Goal: Communication & Community: Ask a question

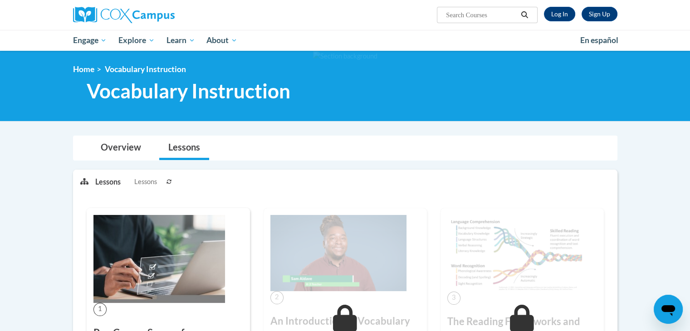
click at [168, 179] on icon at bounding box center [168, 181] width 5 height 5
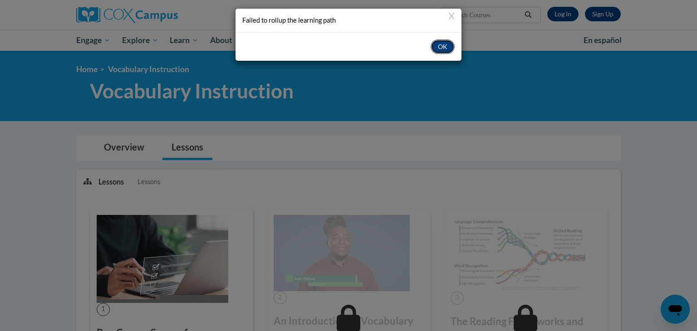
click at [444, 47] on button "OK" at bounding box center [442, 46] width 24 height 15
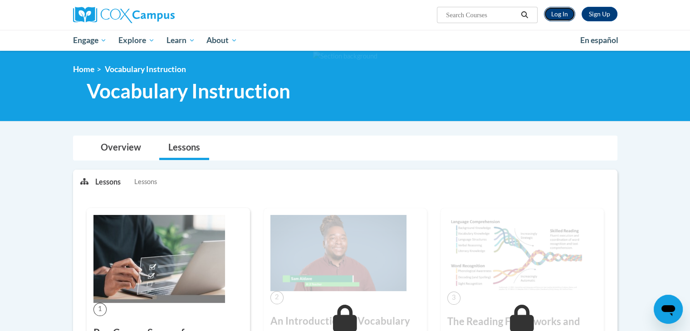
click at [568, 8] on link "Log In" at bounding box center [559, 14] width 31 height 15
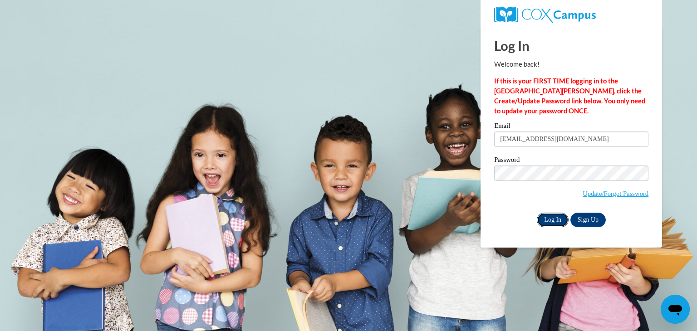
click at [554, 219] on input "Log In" at bounding box center [553, 220] width 32 height 15
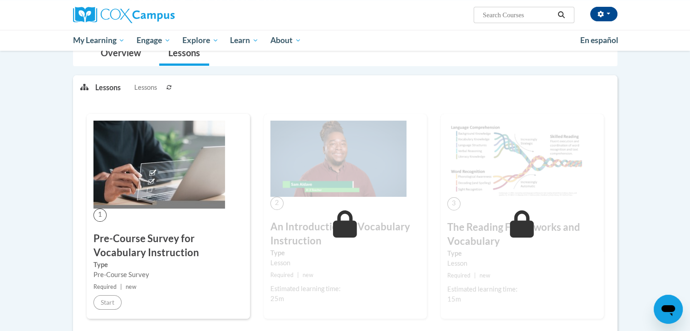
scroll to position [95, 0]
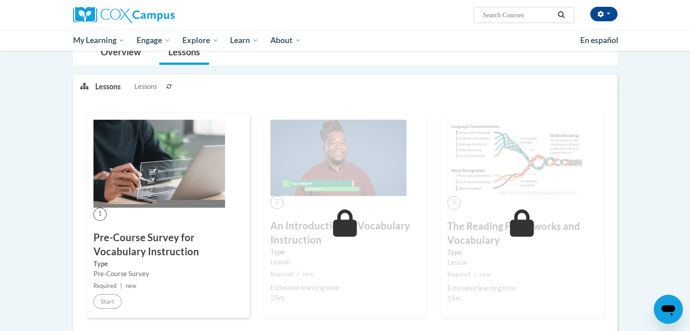
click at [169, 84] on icon at bounding box center [168, 86] width 5 height 5
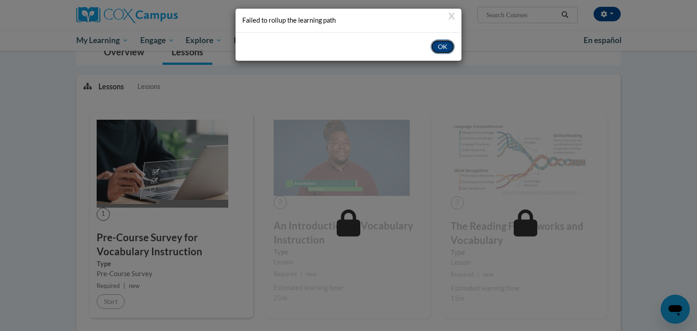
click at [441, 52] on button "OK" at bounding box center [442, 46] width 24 height 15
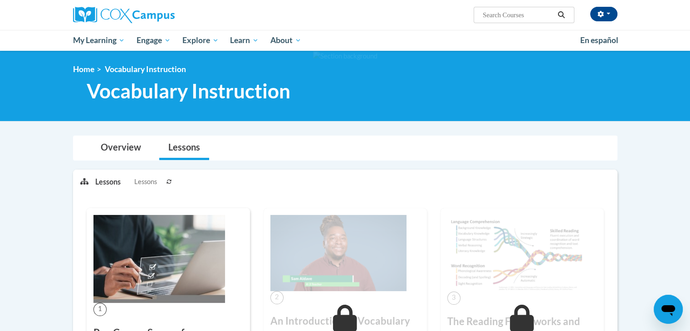
click at [661, 308] on icon "Open messaging window" at bounding box center [668, 310] width 14 height 11
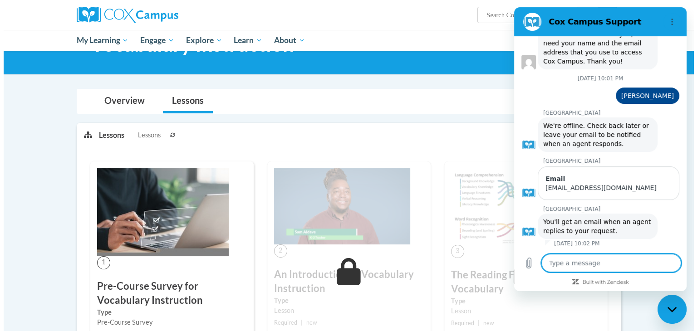
scroll to position [45, 0]
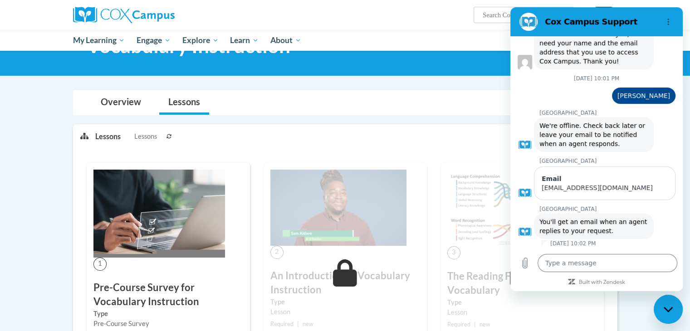
drag, startPoint x: 169, startPoint y: 132, endPoint x: 81, endPoint y: 236, distance: 136.8
click at [169, 132] on button at bounding box center [169, 136] width 11 height 23
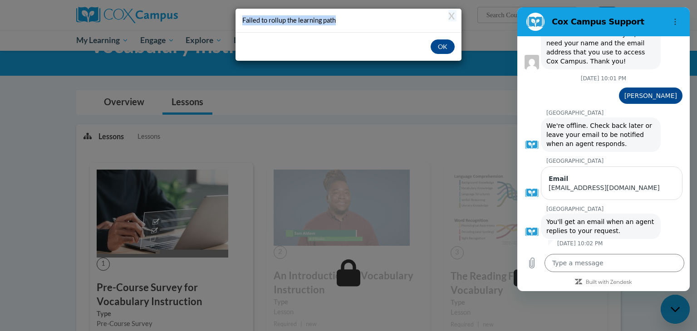
drag, startPoint x: 336, startPoint y: 19, endPoint x: 232, endPoint y: 14, distance: 104.0
click at [232, 14] on div "X Failed to rollup the learning path OK" at bounding box center [348, 165] width 697 height 331
copy div "X Failed to rollup the learning path"
type textarea "x"
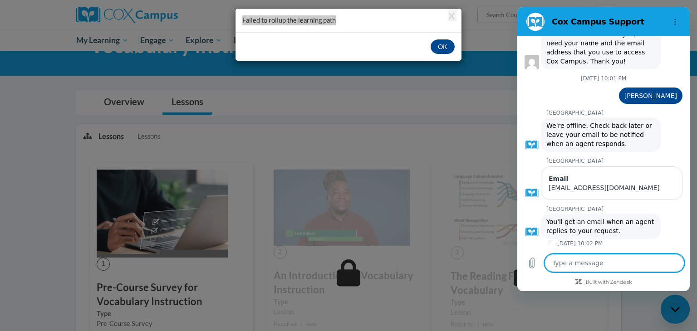
click at [589, 263] on textarea at bounding box center [614, 263] width 140 height 18
type textarea "H"
type textarea "x"
type textarea "He"
type textarea "x"
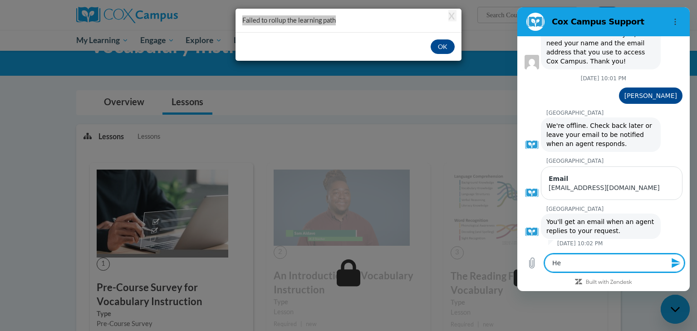
type textarea "Hel"
type textarea "x"
type textarea "Hell"
type textarea "x"
type textarea "Hello"
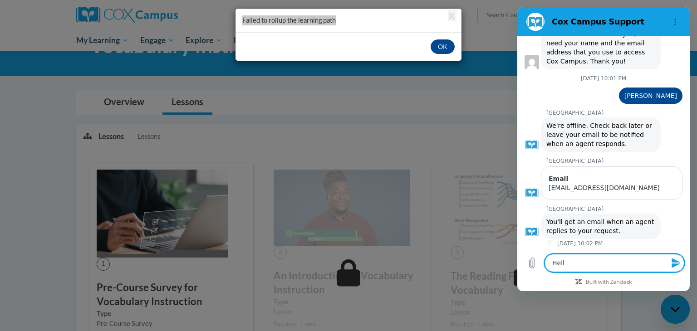
type textarea "x"
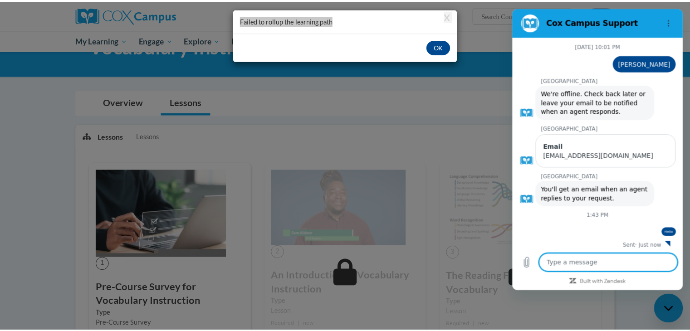
scroll to position [334, 0]
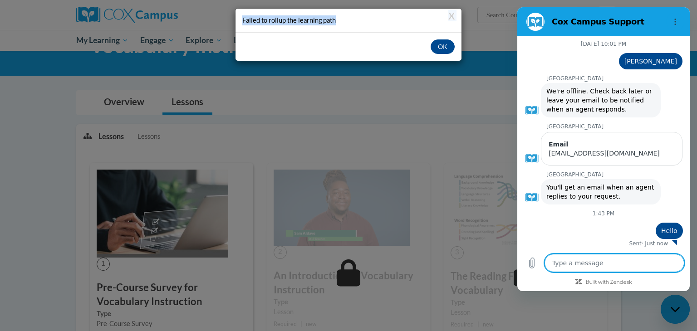
click at [454, 12] on div "X Failed to rollup the learning path" at bounding box center [348, 21] width 226 height 24
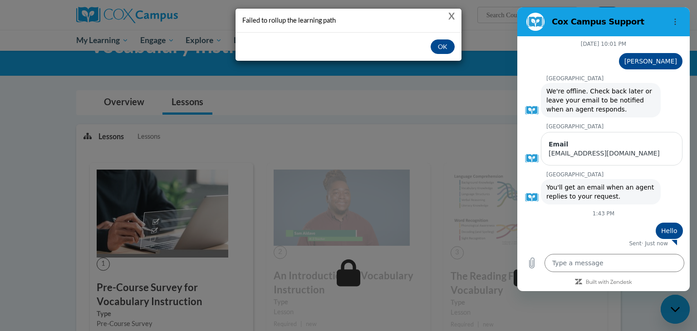
click at [450, 12] on button "X" at bounding box center [451, 16] width 6 height 10
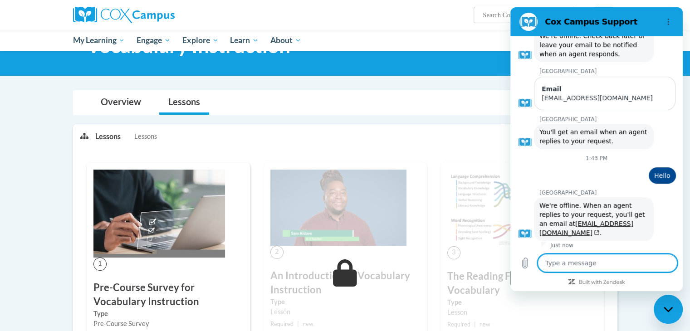
scroll to position [391, 0]
type textarea "x"
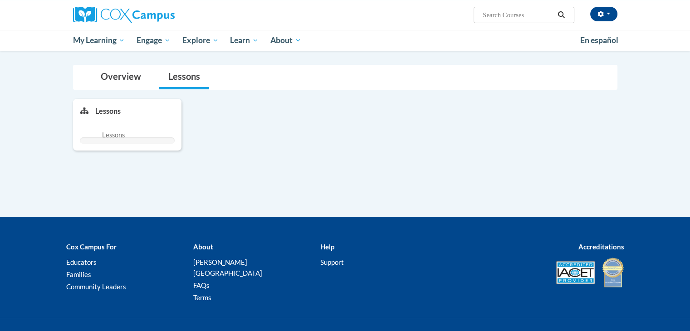
click at [258, 204] on div "Toggle navigation Overview Lessons Vocabulary Instruction Key Dates Starts [DAT…" at bounding box center [344, 140] width 571 height 152
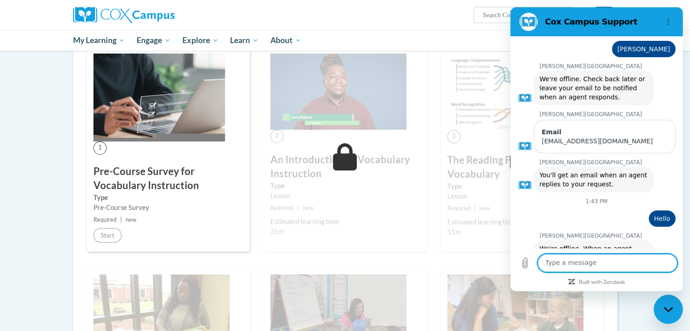
scroll to position [391, 0]
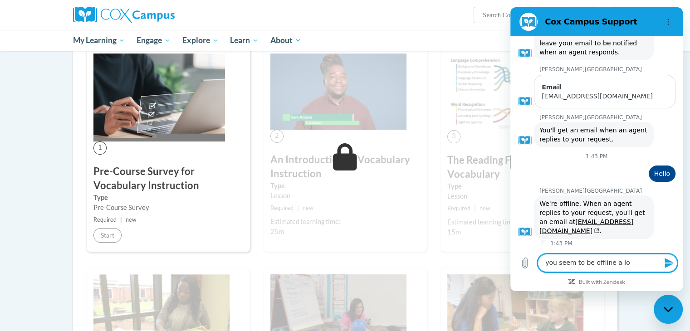
type textarea "you seem to be offline a lot"
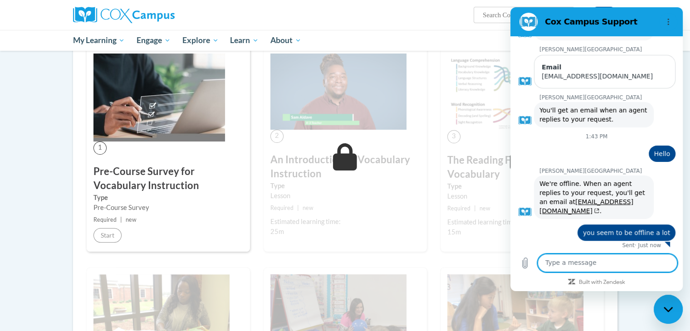
scroll to position [413, 0]
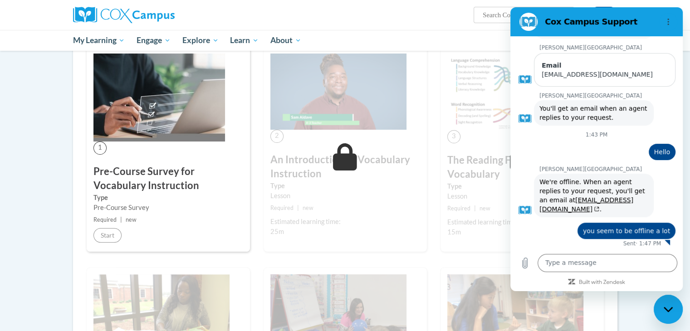
drag, startPoint x: 541, startPoint y: 178, endPoint x: 648, endPoint y: 202, distance: 109.6
click at [648, 202] on div "Cox Campus says: We're offline. When an agent replies to your request, you'll g…" at bounding box center [599, 195] width 165 height 44
copy span "We're offline. When an agent replies to your request, you'll get an email at me…"
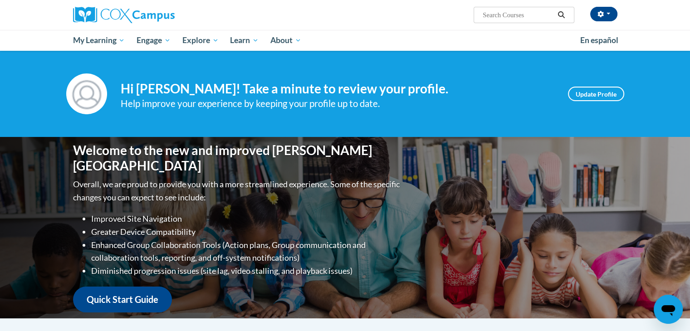
click at [675, 299] on div "Open messaging window" at bounding box center [667, 309] width 27 height 27
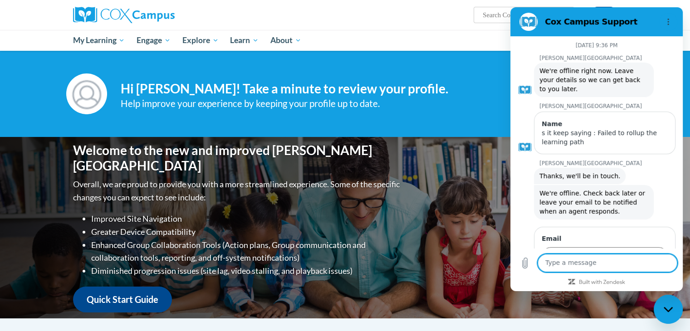
scroll to position [428, 0]
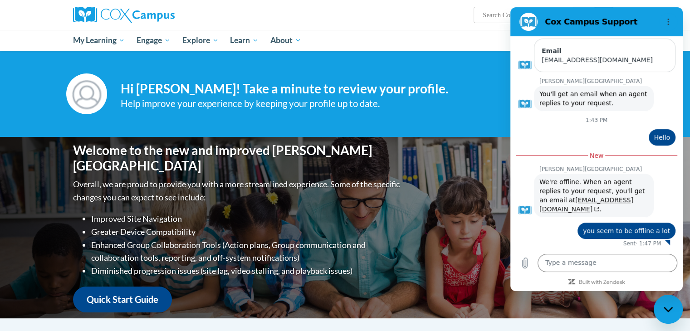
drag, startPoint x: 542, startPoint y: 180, endPoint x: 638, endPoint y: 203, distance: 98.3
click at [638, 203] on span "We're offline. When an agent replies to your request, you'll get an email at [E…" at bounding box center [592, 195] width 107 height 34
copy span "e're offline. When an agent replies to your request, you'll get an email at [EM…"
